Goal: Find specific page/section: Find specific page/section

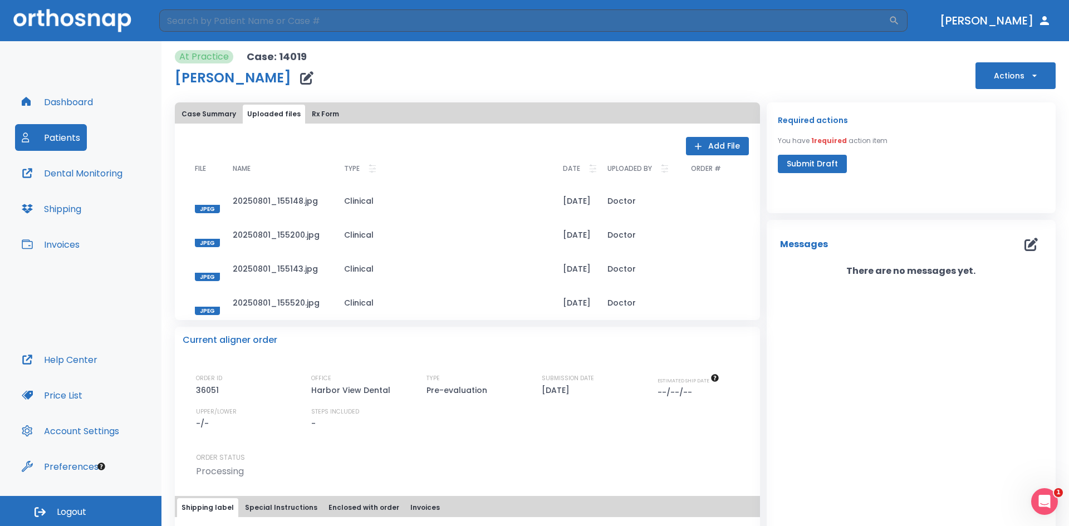
scroll to position [4, 0]
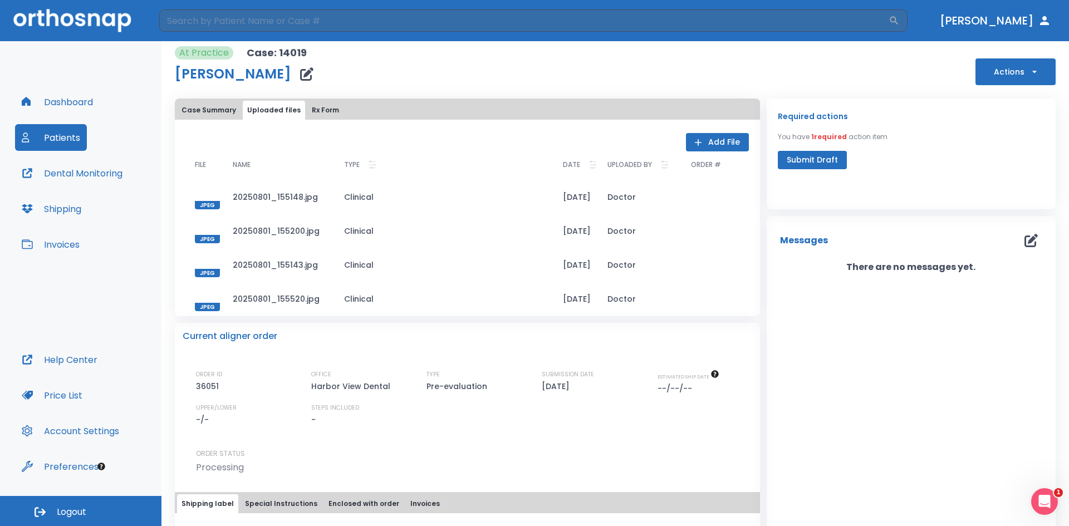
click at [52, 104] on button "Dashboard" at bounding box center [57, 102] width 85 height 27
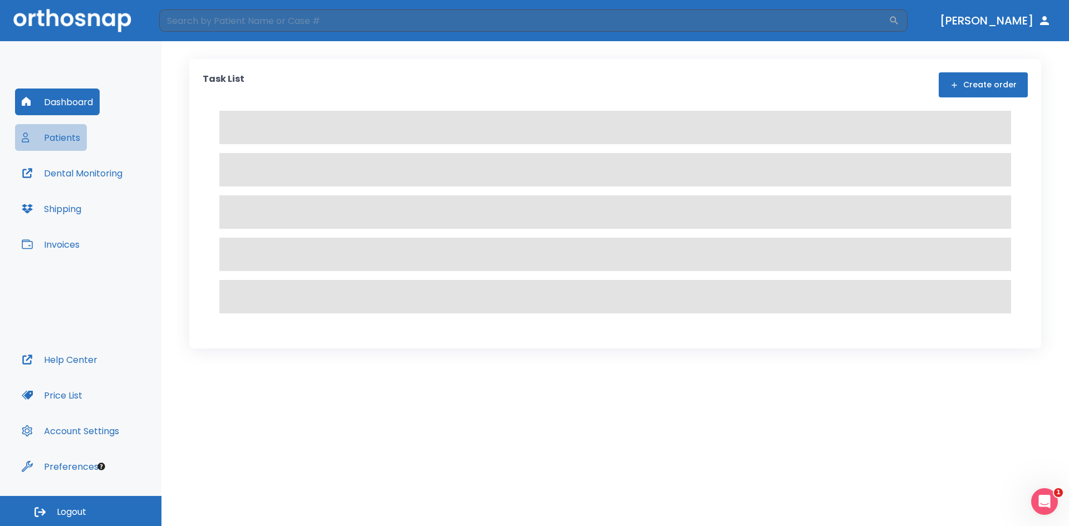
click at [65, 140] on button "Patients" at bounding box center [51, 137] width 72 height 27
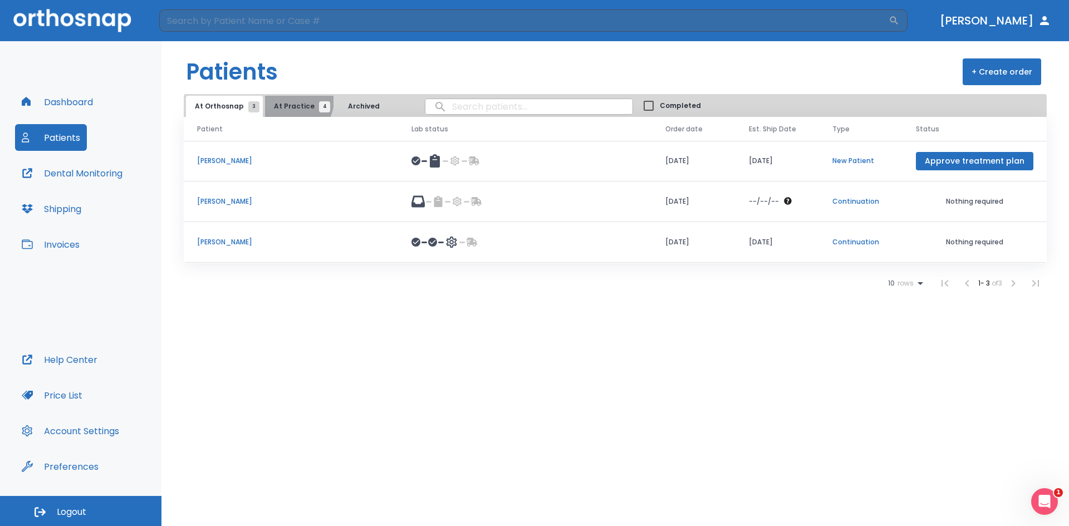
click at [291, 100] on button "At Practice 4" at bounding box center [299, 106] width 68 height 21
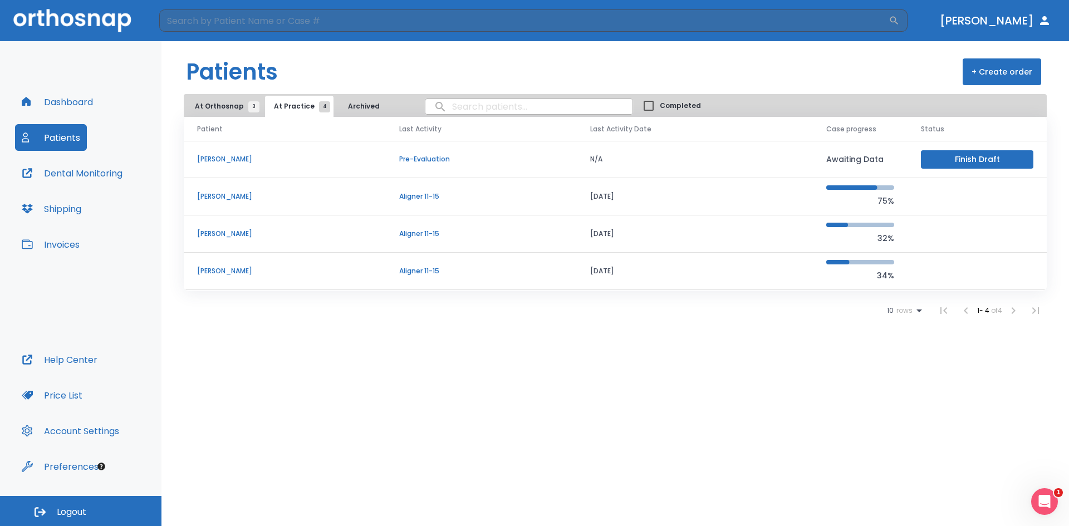
click at [229, 195] on p "[PERSON_NAME]" at bounding box center [284, 197] width 175 height 10
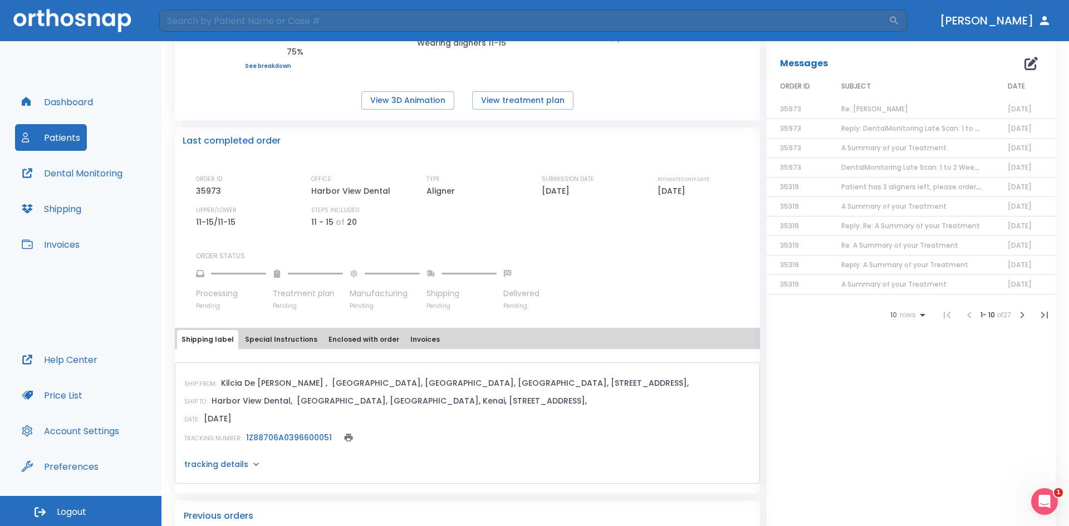
scroll to position [223, 0]
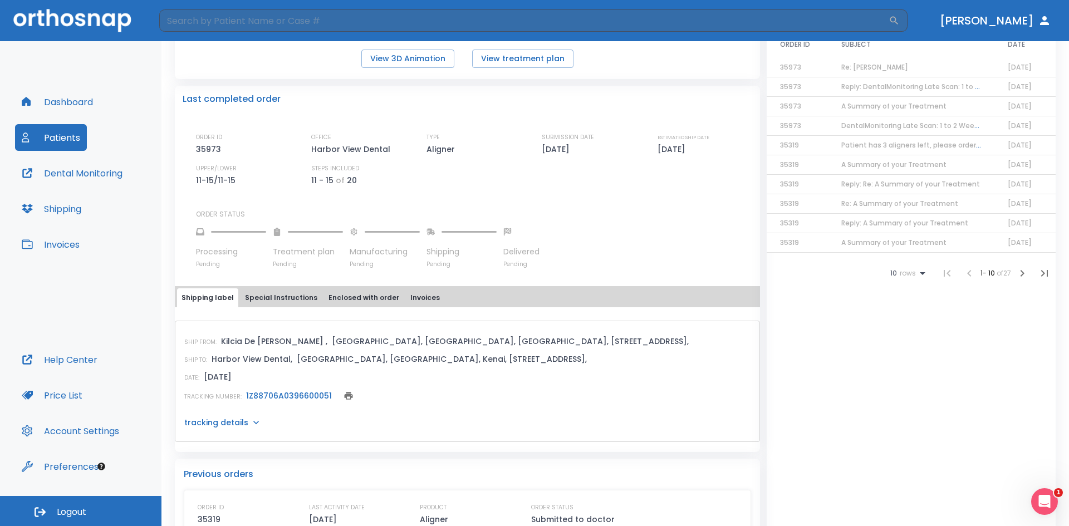
click at [281, 392] on link "1Z88706A0396600051" at bounding box center [289, 395] width 86 height 11
click at [48, 143] on button "Patients" at bounding box center [51, 137] width 72 height 27
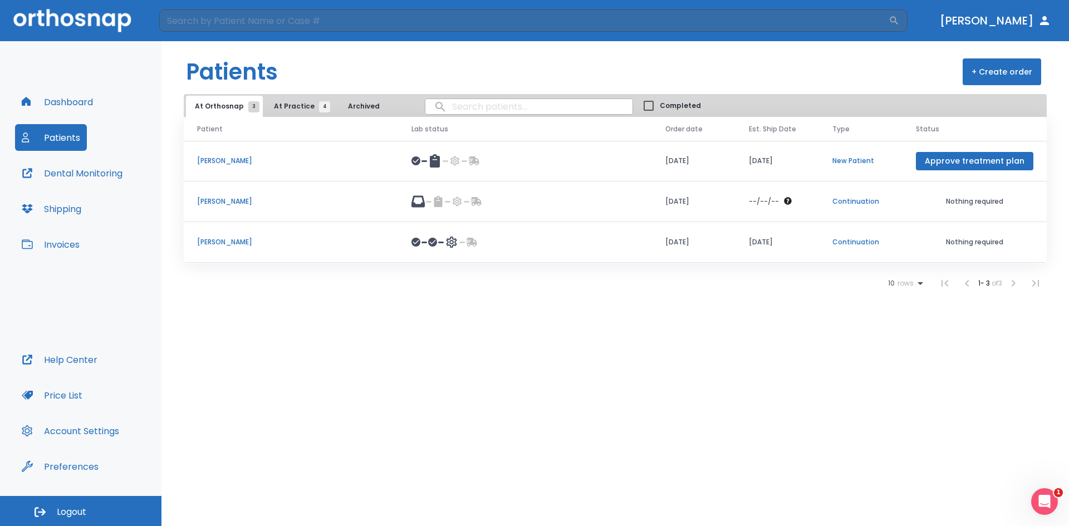
click at [281, 105] on span "At Practice 4" at bounding box center [299, 106] width 51 height 10
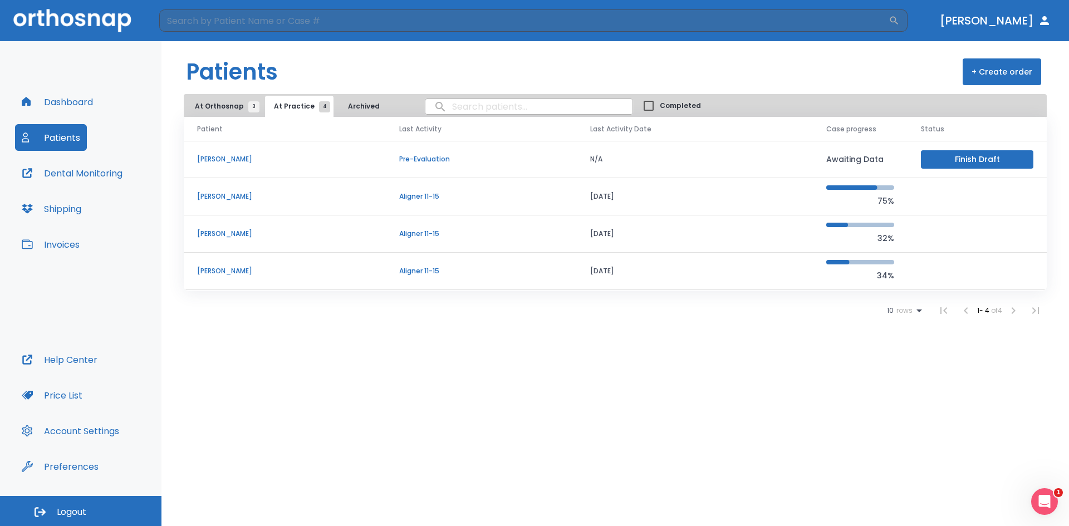
click at [246, 270] on p "[PERSON_NAME]" at bounding box center [284, 271] width 175 height 10
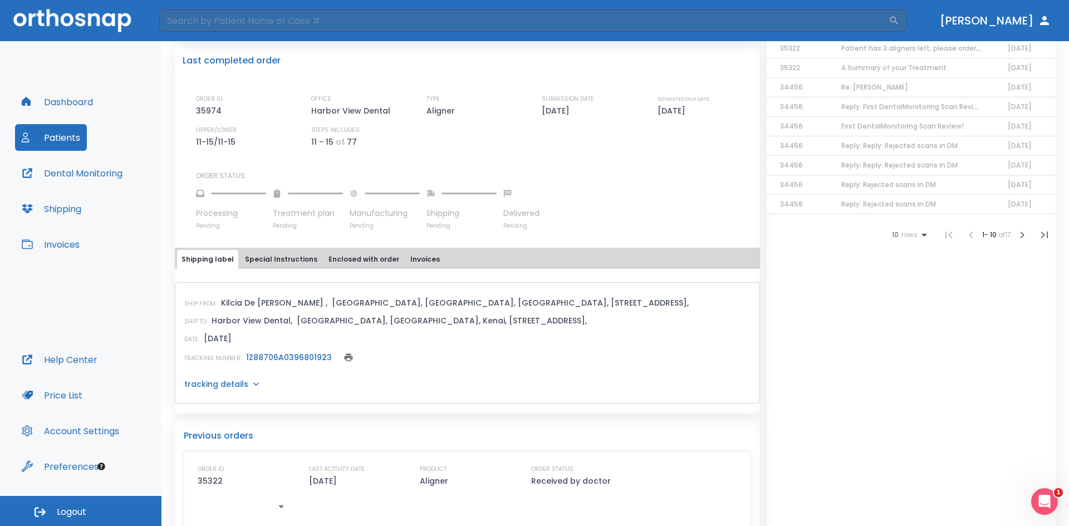
scroll to position [278, 0]
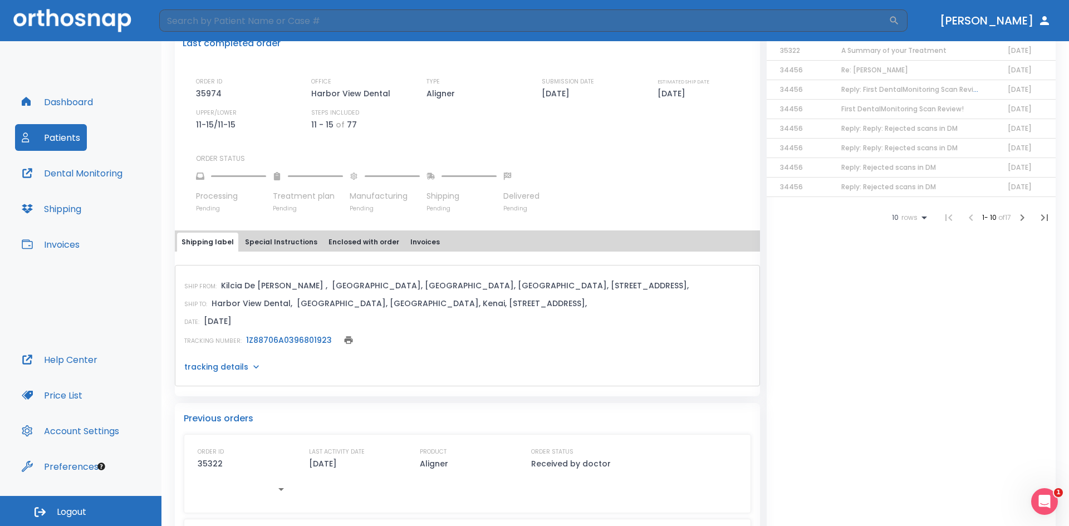
click at [283, 339] on link "1Z88706A0396801923" at bounding box center [289, 340] width 86 height 11
click at [59, 136] on button "Patients" at bounding box center [51, 137] width 72 height 27
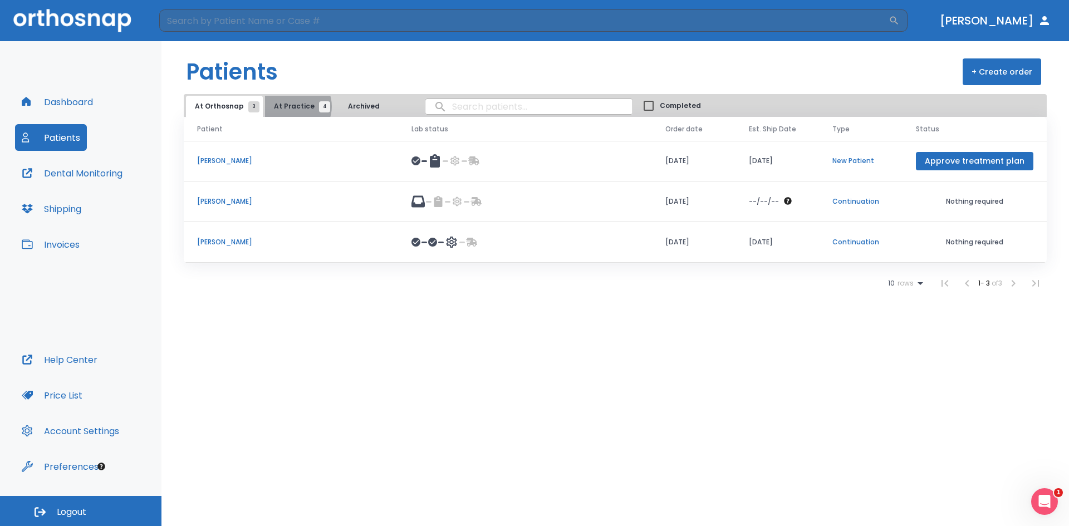
click at [290, 106] on span "At Practice 4" at bounding box center [299, 106] width 51 height 10
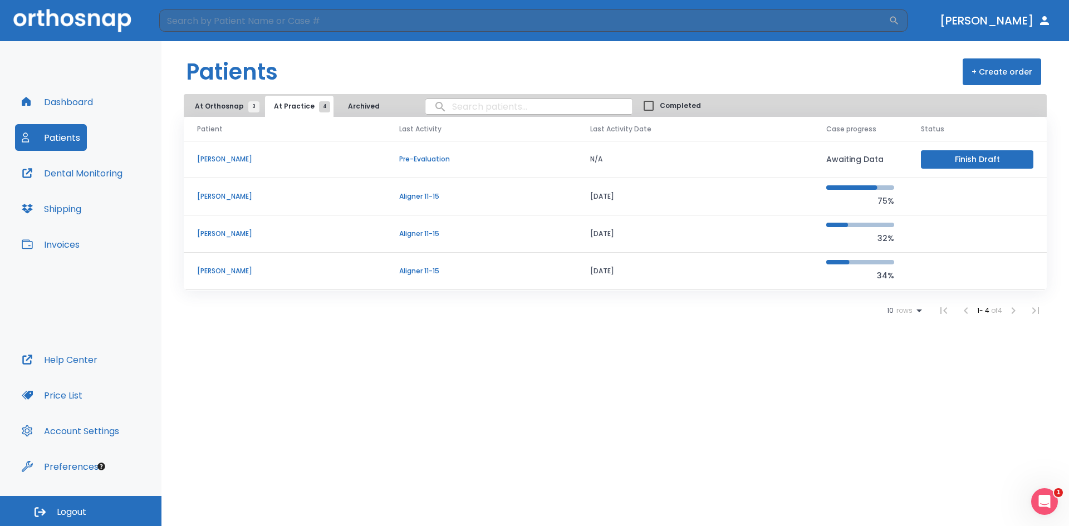
click at [231, 194] on p "[PERSON_NAME]" at bounding box center [284, 197] width 175 height 10
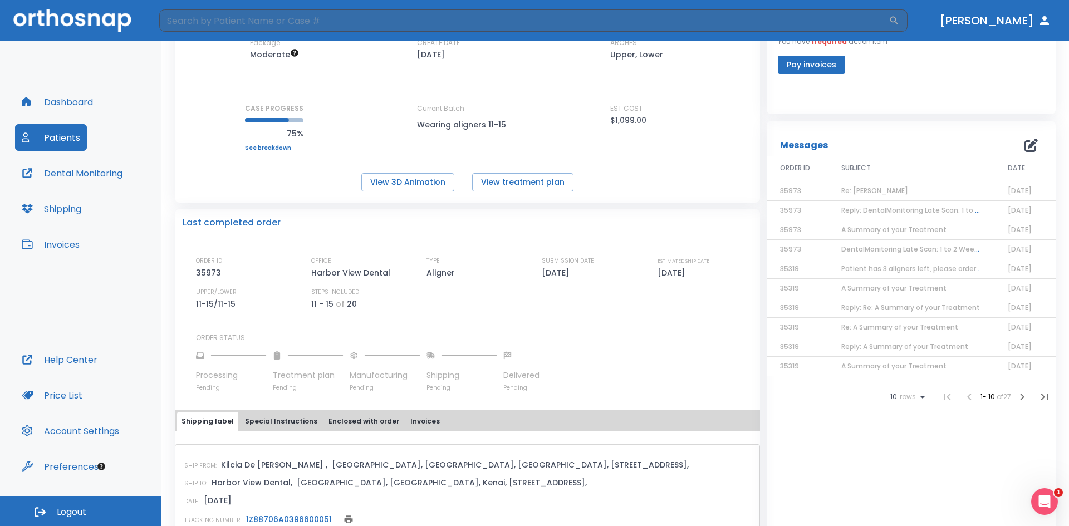
scroll to position [167, 0]
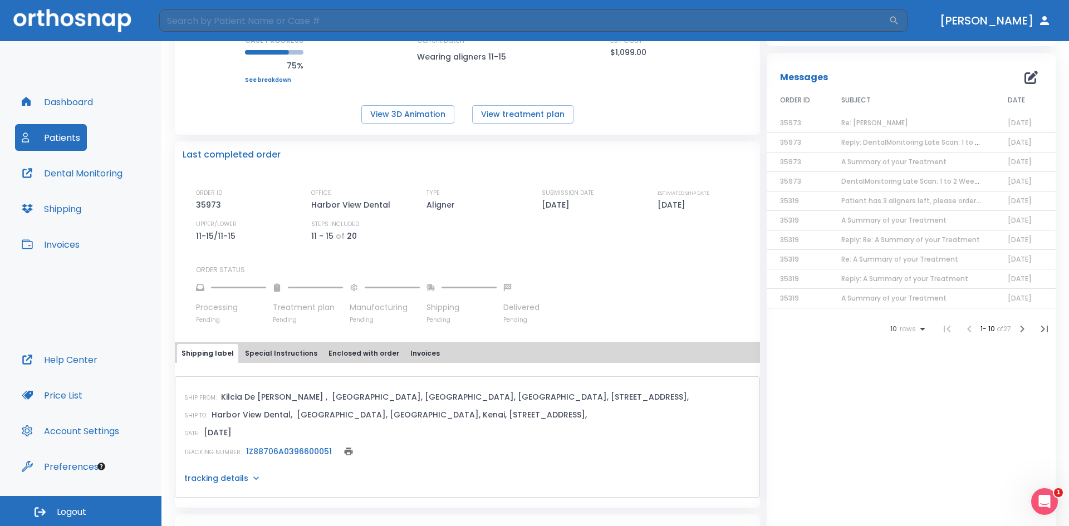
click at [281, 454] on link "1Z88706A0396600051" at bounding box center [289, 451] width 86 height 11
